Goal: Check status: Check status

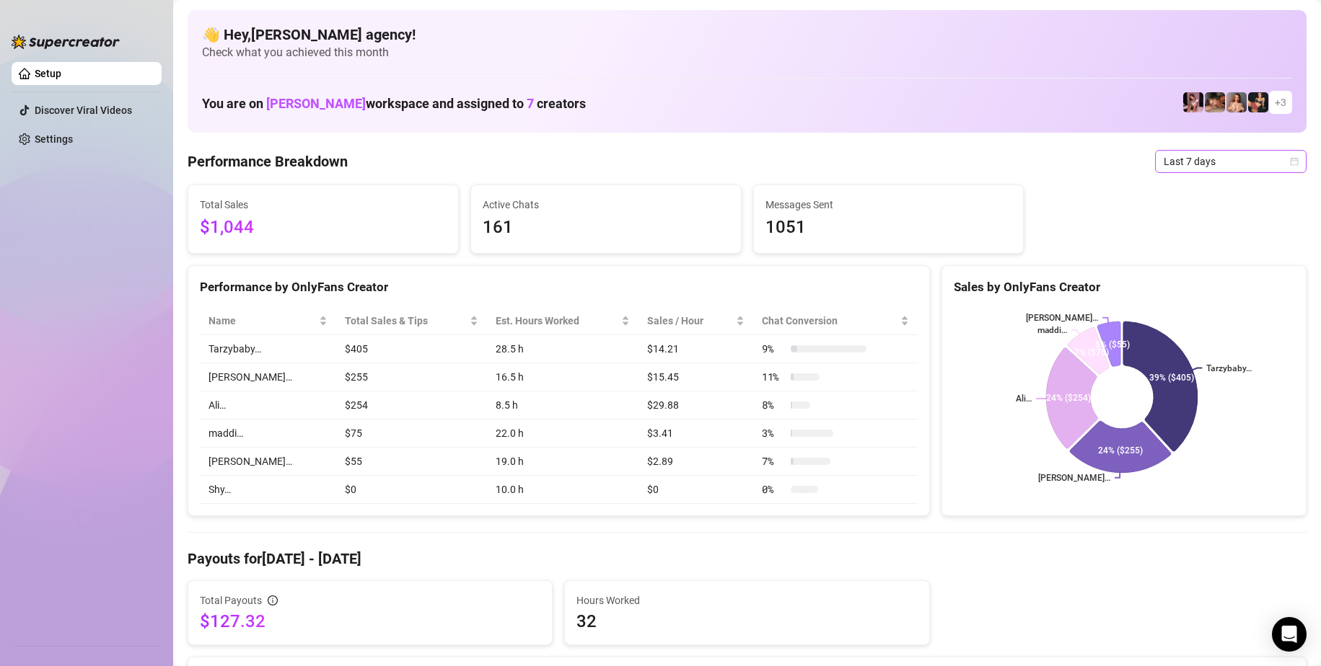
click at [1187, 154] on span "Last 7 days" at bounding box center [1230, 162] width 134 height 22
drag, startPoint x: 1190, startPoint y: 186, endPoint x: 1177, endPoint y: 180, distance: 14.2
click at [1189, 187] on div "Last 24 hours" at bounding box center [1218, 190] width 128 height 16
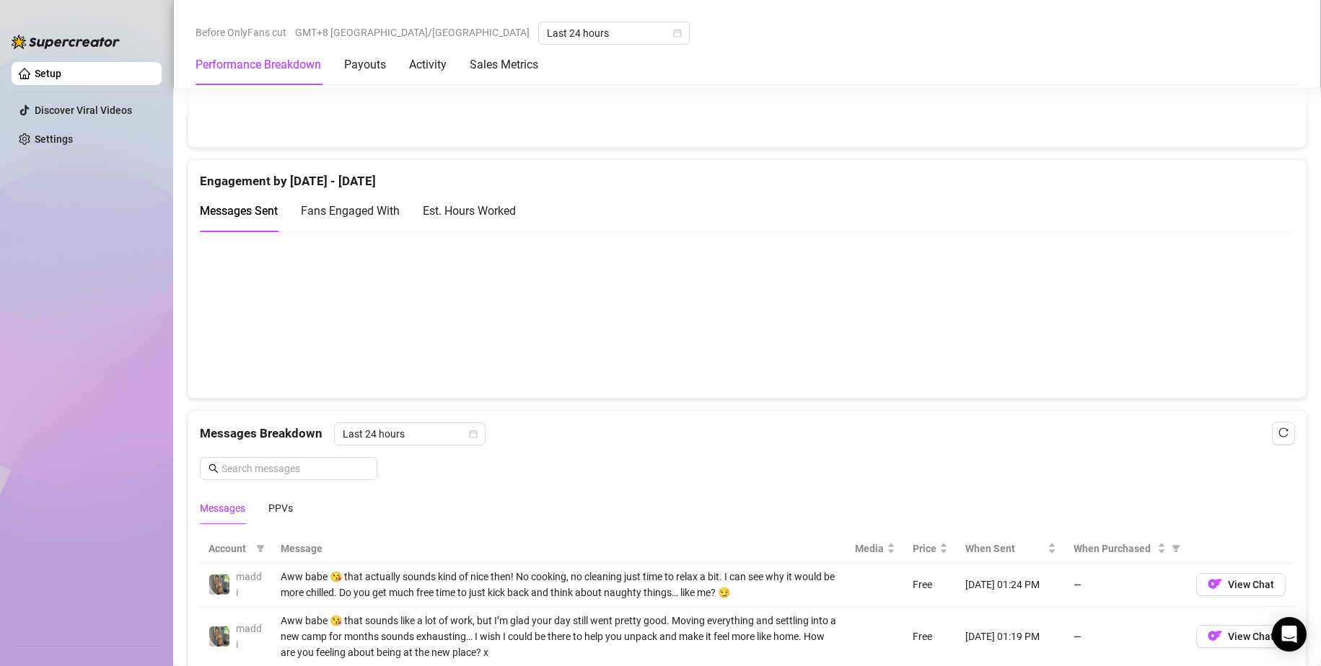
scroll to position [938, 0]
